Goal: Check status: Check status

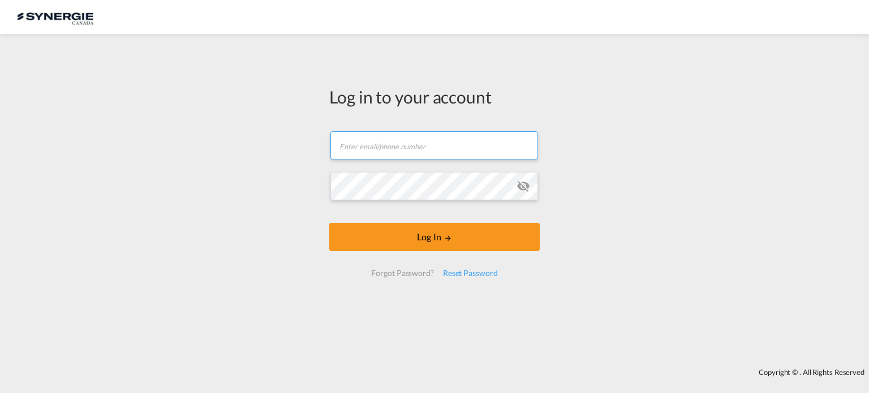
type input "[EMAIL_ADDRESS][DOMAIN_NAME]"
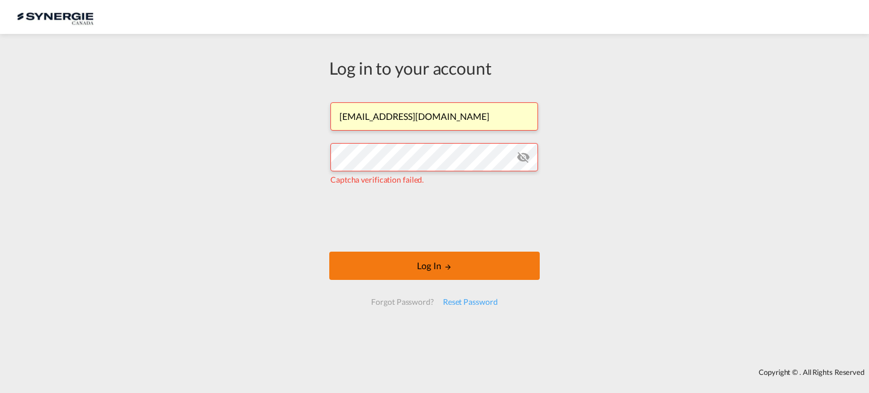
click at [435, 260] on button "Log In" at bounding box center [434, 266] width 211 height 28
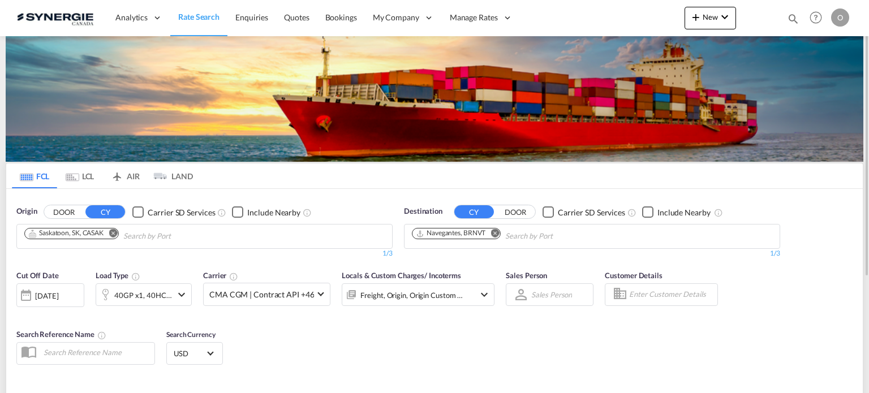
click at [787, 15] on md-icon "icon-magnify" at bounding box center [793, 18] width 12 height 12
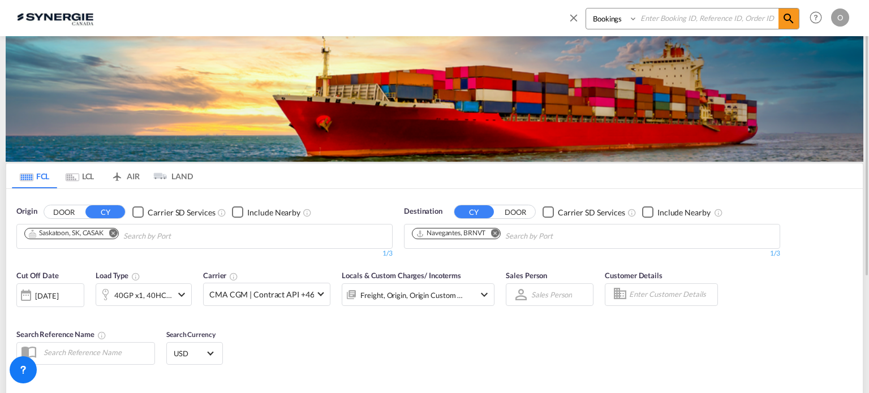
click at [600, 22] on select "Bookings Quotes Enquiries" at bounding box center [613, 18] width 54 height 20
select select "Quotes"
click at [586, 8] on select "Bookings Quotes Enquiries" at bounding box center [613, 18] width 54 height 20
paste input "SYC000013468"
type input "SYC000013468"
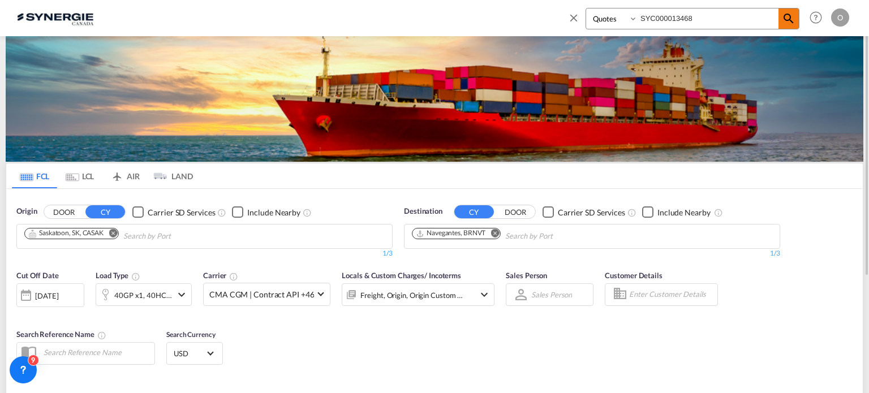
click at [792, 17] on md-icon "icon-magnify" at bounding box center [789, 19] width 14 height 14
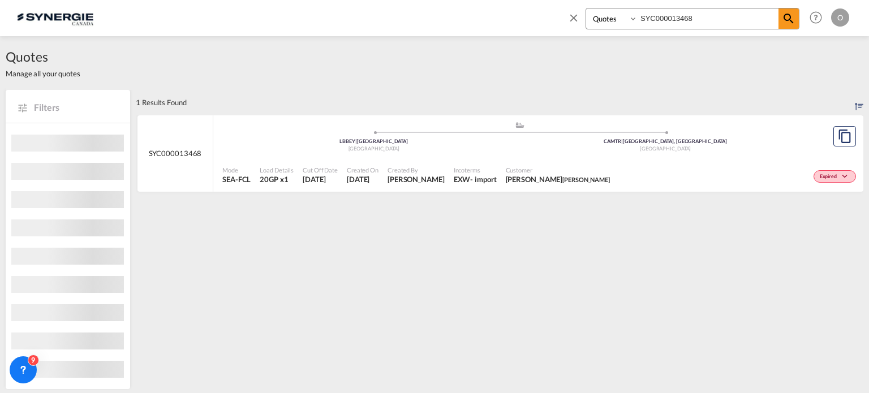
click at [454, 166] on span "Incoterms" at bounding box center [475, 170] width 43 height 8
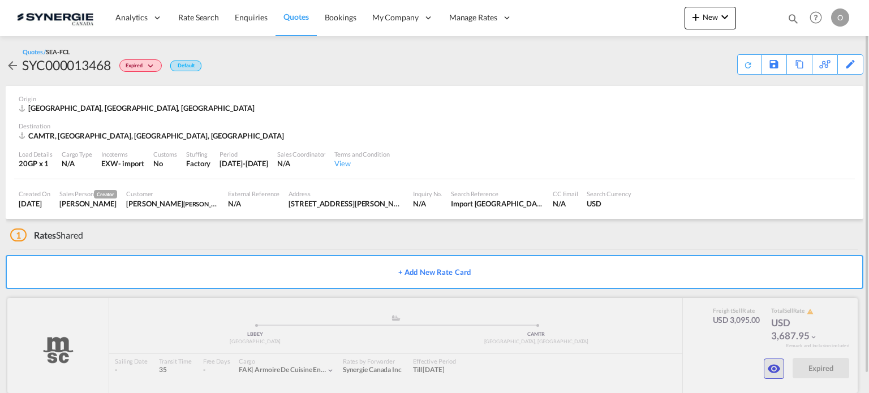
click at [774, 372] on md-icon "icon-eye" at bounding box center [774, 369] width 14 height 14
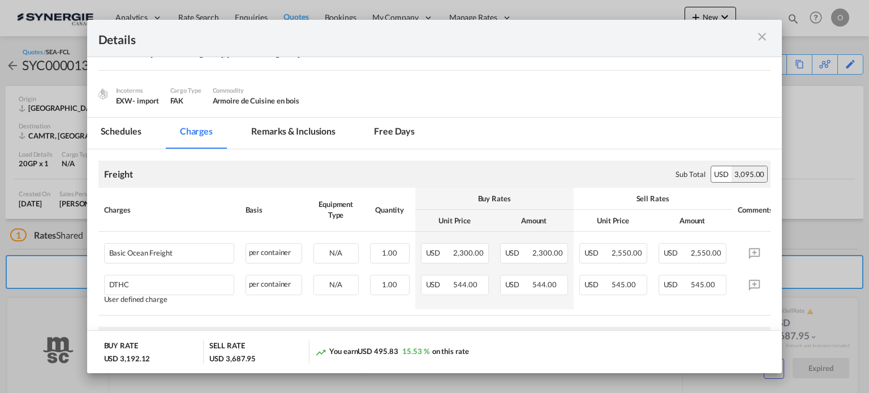
scroll to position [113, 0]
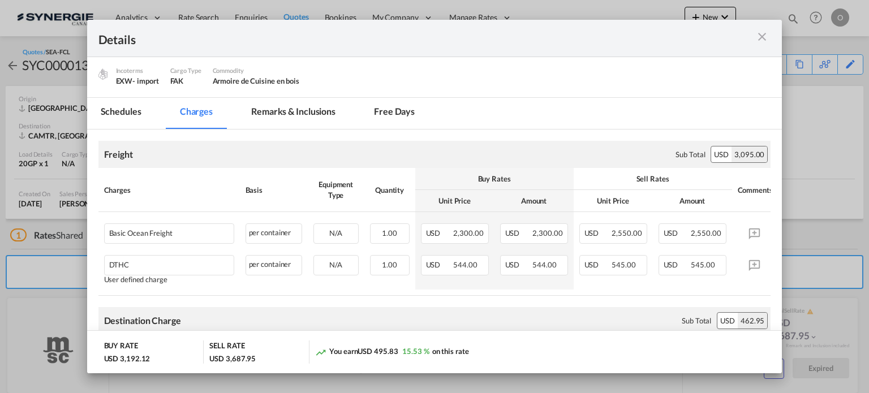
click at [761, 36] on md-icon "icon-close m-3 fg-AAA8AD cursor" at bounding box center [762, 37] width 14 height 14
